Goal: Find specific page/section: Find specific page/section

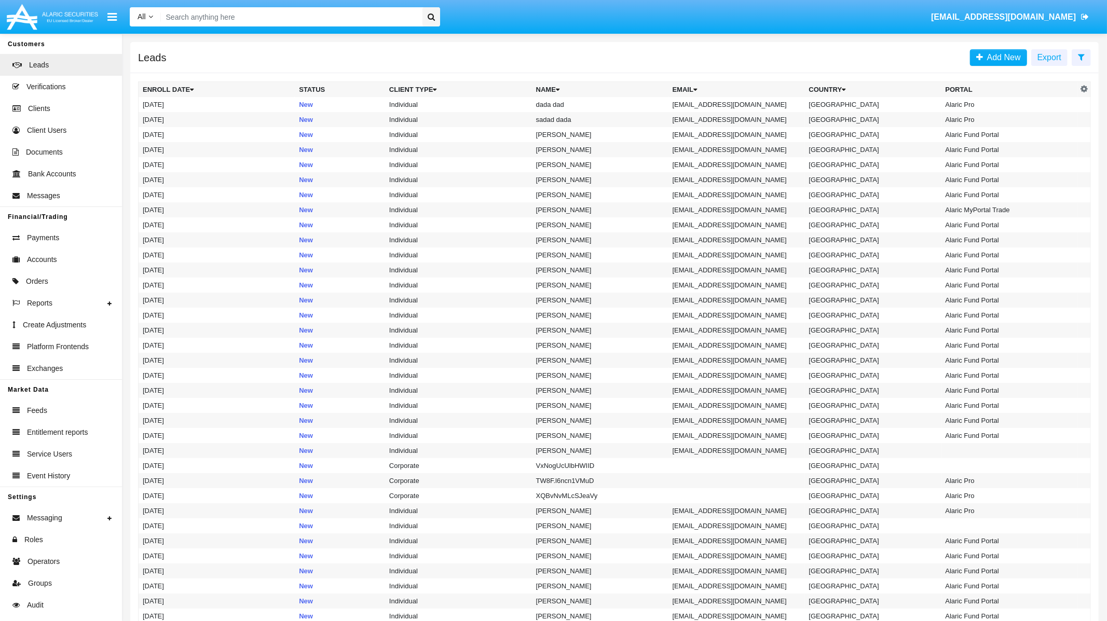
click at [292, 15] on input "Search" at bounding box center [290, 16] width 258 height 19
click at [292, 17] on input "Search" at bounding box center [290, 16] width 258 height 19
type input "ф"
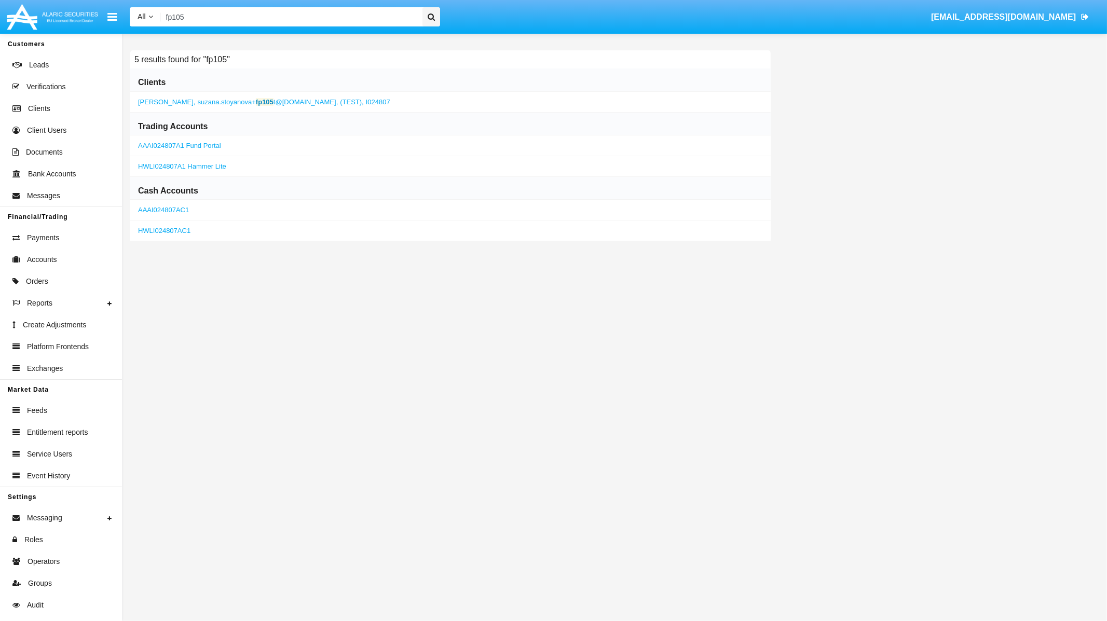
type input "fp105"
click at [307, 104] on span "suzana.stoyanova+ fp105 t@[DOMAIN_NAME]," at bounding box center [268, 102] width 141 height 8
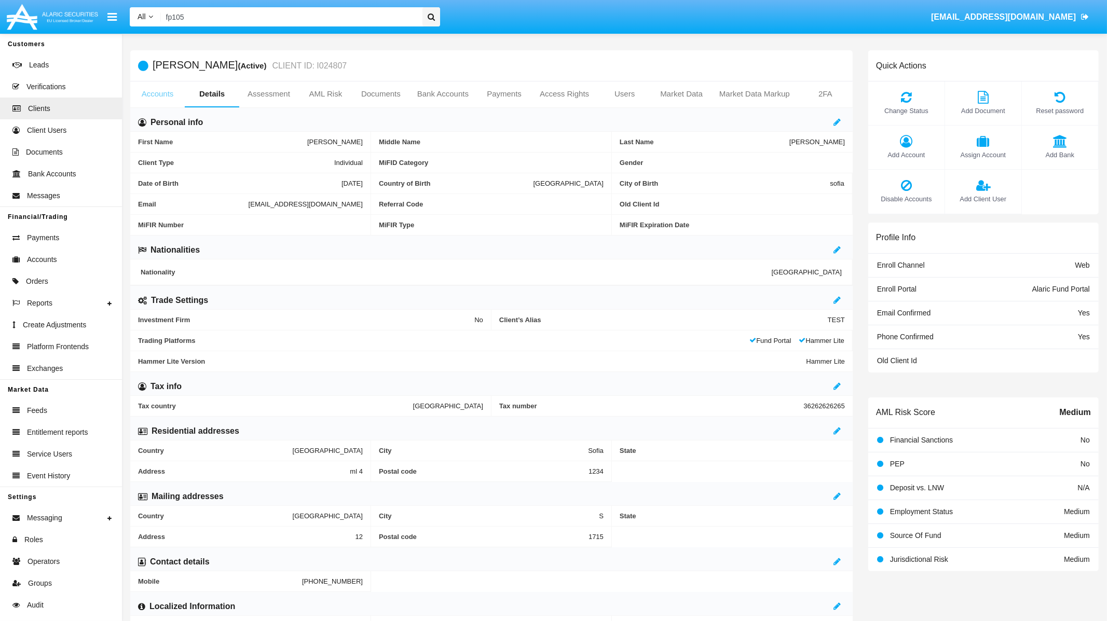
click at [152, 89] on link "Accounts" at bounding box center [157, 93] width 54 height 25
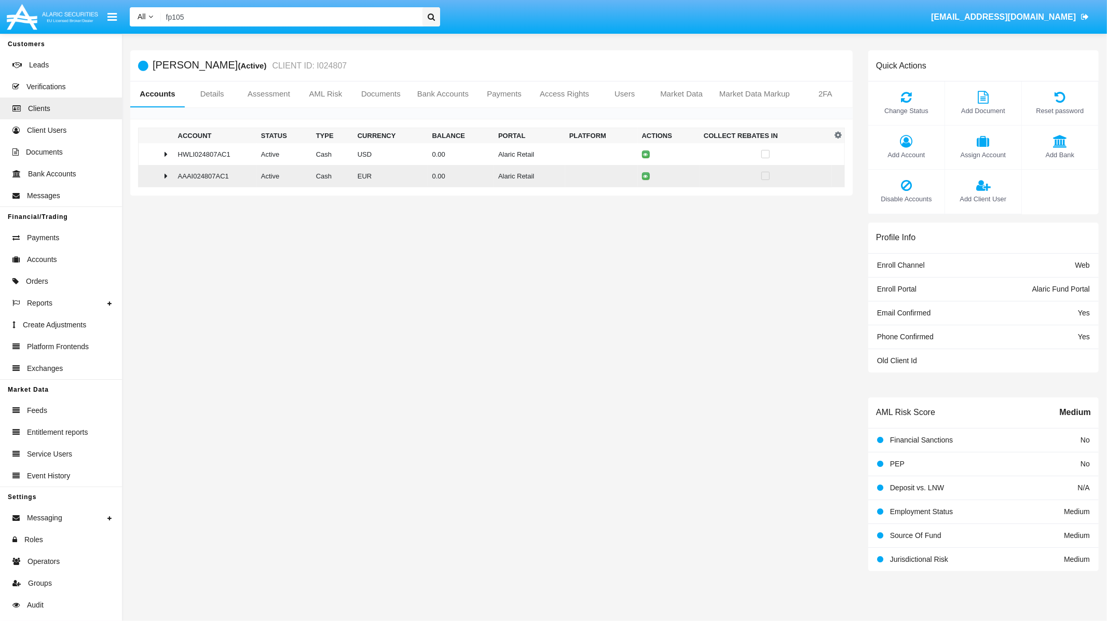
click at [164, 179] on icon at bounding box center [165, 176] width 3 height 8
click at [211, 97] on link "Details" at bounding box center [212, 93] width 54 height 25
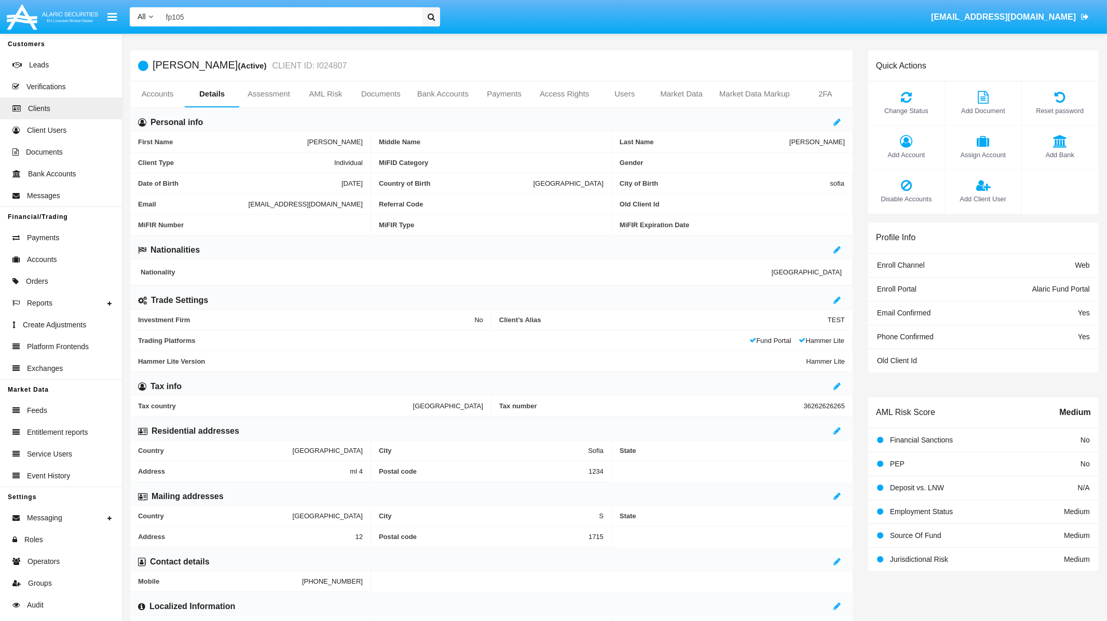
click at [249, 202] on span "[EMAIL_ADDRESS][DOMAIN_NAME]" at bounding box center [306, 204] width 114 height 8
copy span "[EMAIL_ADDRESS][DOMAIN_NAME]"
click at [49, 276] on link "Orders" at bounding box center [61, 281] width 122 height 22
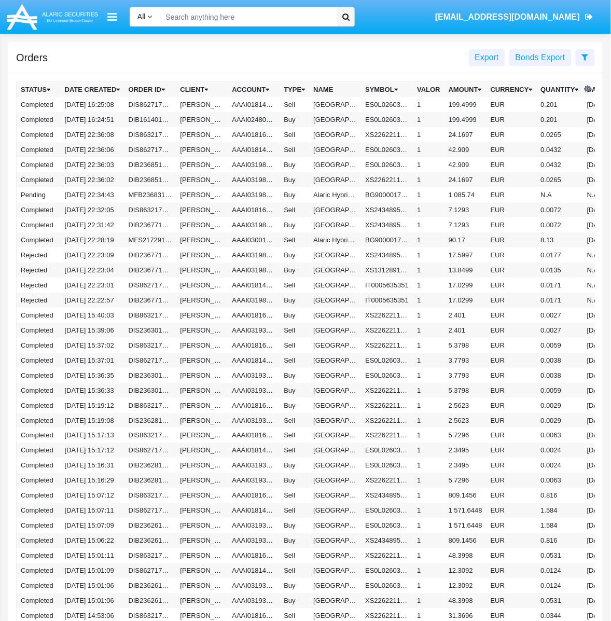
click at [556, 16] on span "[EMAIL_ADDRESS][DOMAIN_NAME]" at bounding box center [507, 16] width 145 height 9
